Goal: Task Accomplishment & Management: Complete application form

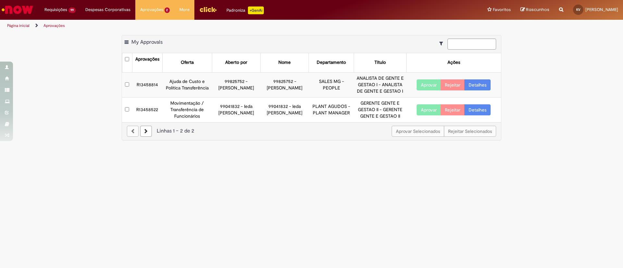
click at [484, 87] on link "Detalhes" at bounding box center [477, 84] width 26 height 11
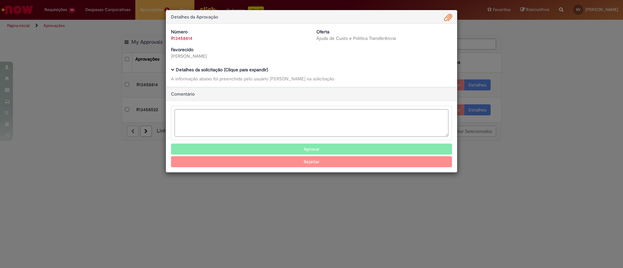
click at [174, 67] on div "Número R13458814 Oferta Ajuda de Custo e Política Transferência Favorecido [PER…" at bounding box center [311, 55] width 291 height 63
click at [176, 68] on b "Detalhes da solicitação (Clique para expandir)" at bounding box center [222, 70] width 92 height 6
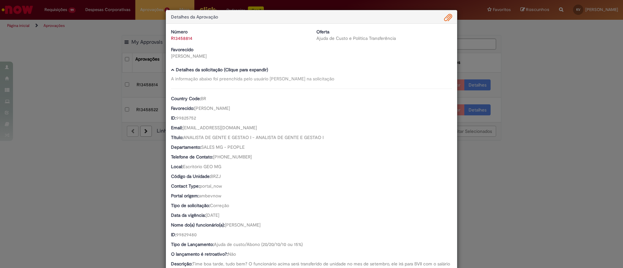
click at [444, 18] on span "Ambev Approval Modal" at bounding box center [448, 17] width 8 height 11
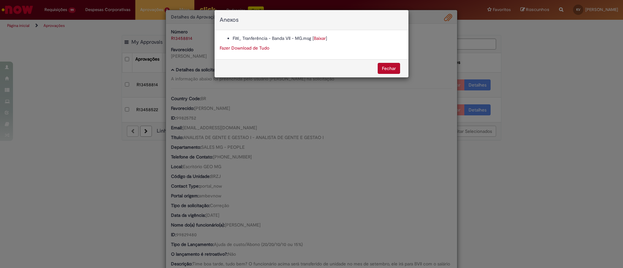
click at [321, 39] on link "Baixar" at bounding box center [320, 38] width 12 height 6
click at [600, 35] on div "Anexos FW_ Tranferência - Banda VII - MG.msg [ Baixar ] Fazer Download de Tudo …" at bounding box center [311, 134] width 623 height 268
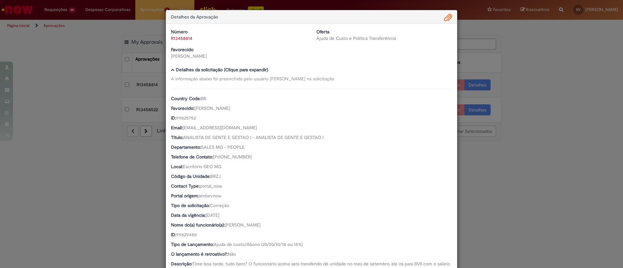
click at [535, 190] on div "Detalhes da Aprovação Número R13458814 Oferta Ajuda de Custo e Política Transfe…" at bounding box center [311, 134] width 623 height 268
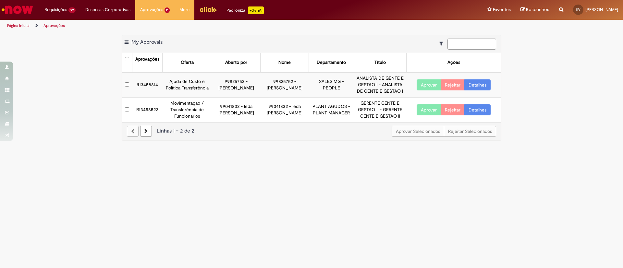
click at [426, 87] on button "Aprovar" at bounding box center [428, 84] width 24 height 11
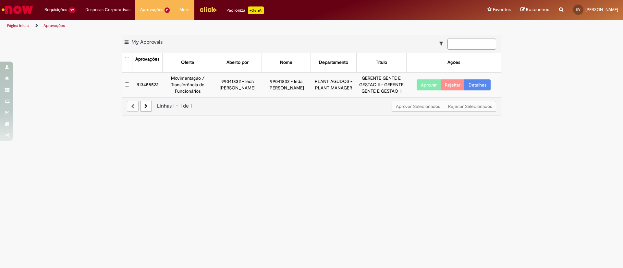
click at [475, 87] on link "Detalhes" at bounding box center [477, 84] width 26 height 11
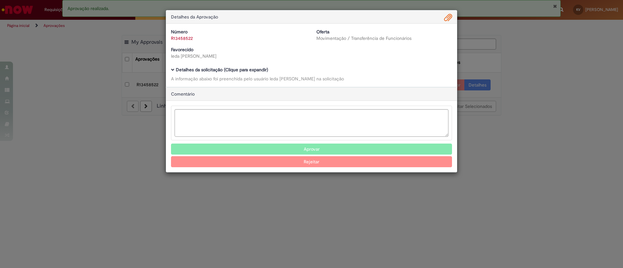
click at [172, 71] on span "Ambev Approval Modal" at bounding box center [173, 70] width 4 height 4
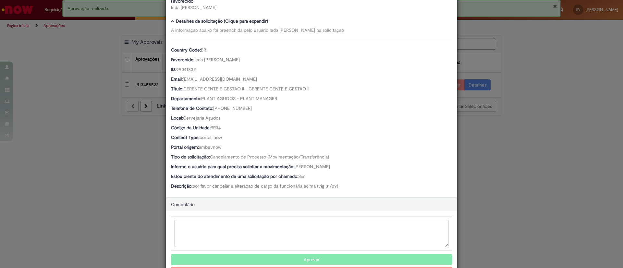
scroll to position [74, 0]
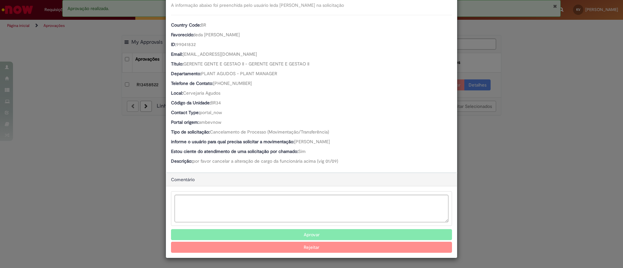
click at [321, 233] on button "Aprovar" at bounding box center [311, 234] width 281 height 11
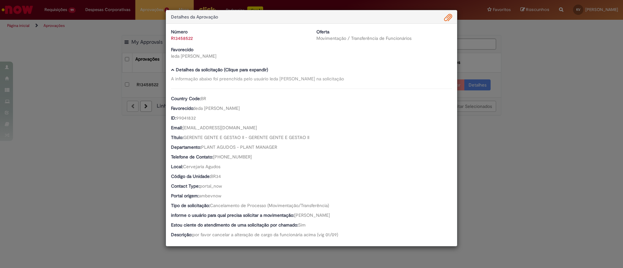
scroll to position [0, 0]
